Goal: Task Accomplishment & Management: Use online tool/utility

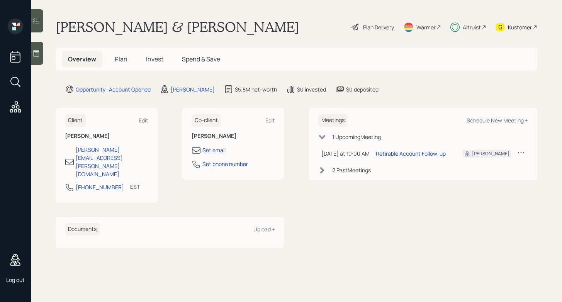
click at [117, 62] on span "Plan" at bounding box center [121, 59] width 13 height 8
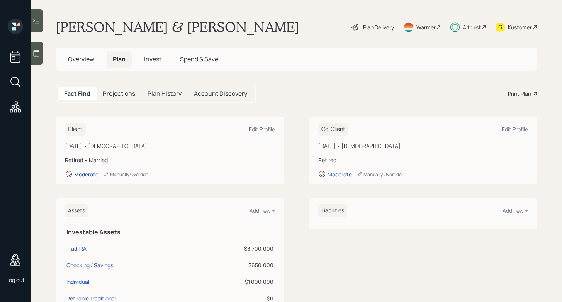
click at [78, 61] on span "Overview" at bounding box center [81, 59] width 26 height 8
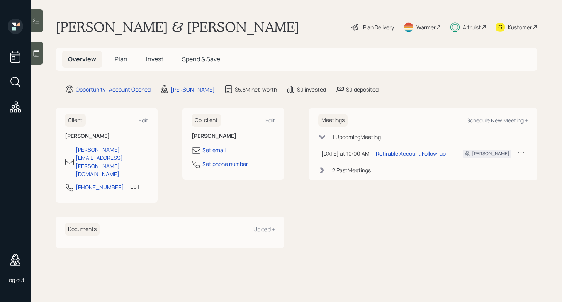
click at [120, 61] on span "Plan" at bounding box center [121, 59] width 13 height 8
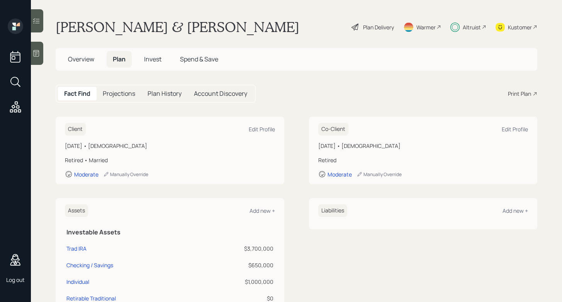
click at [117, 92] on h5 "Projections" at bounding box center [119, 93] width 32 height 7
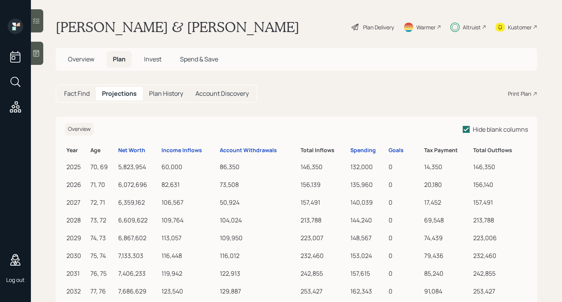
click at [78, 91] on h5 "Fact Find" at bounding box center [76, 93] width 25 height 7
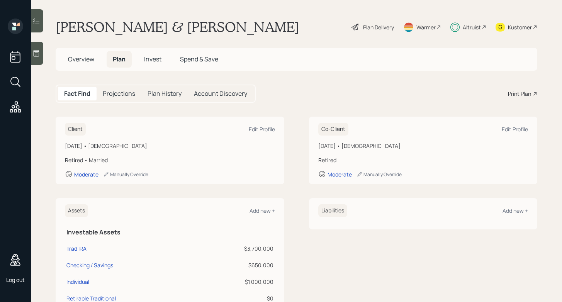
click at [88, 60] on span "Overview" at bounding box center [81, 59] width 26 height 8
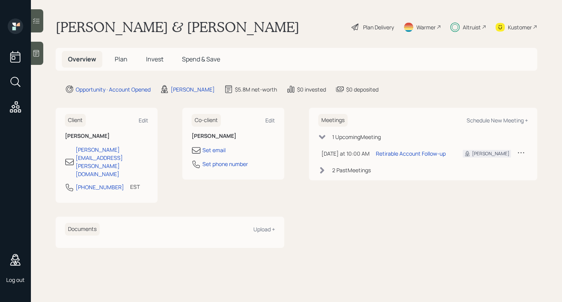
click at [522, 92] on div "Opportunity · Account Opened [PERSON_NAME] $5.8M net-worth $0 invested $0 depos…" at bounding box center [301, 89] width 472 height 9
click at [121, 61] on span "Plan" at bounding box center [121, 59] width 13 height 8
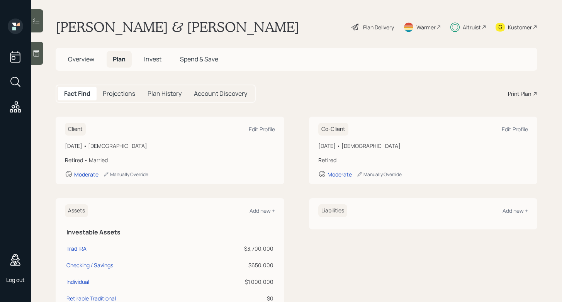
click at [532, 96] on icon at bounding box center [534, 94] width 5 height 5
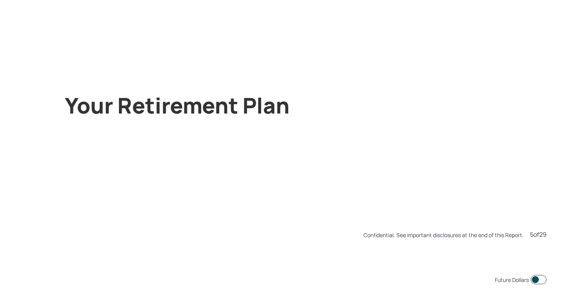
scroll to position [1510, 0]
